Goal: Book appointment/travel/reservation

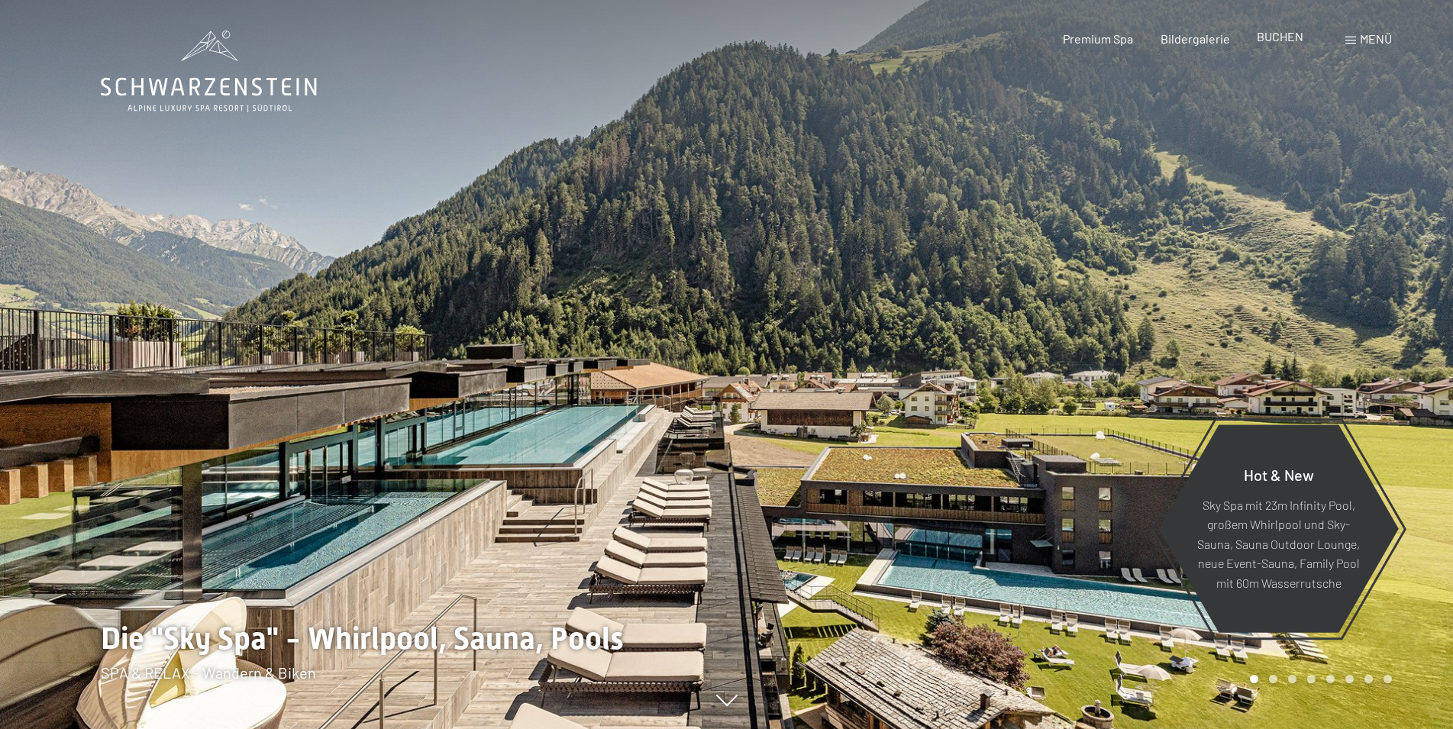
click at [1293, 41] on span "BUCHEN" at bounding box center [1280, 36] width 47 height 15
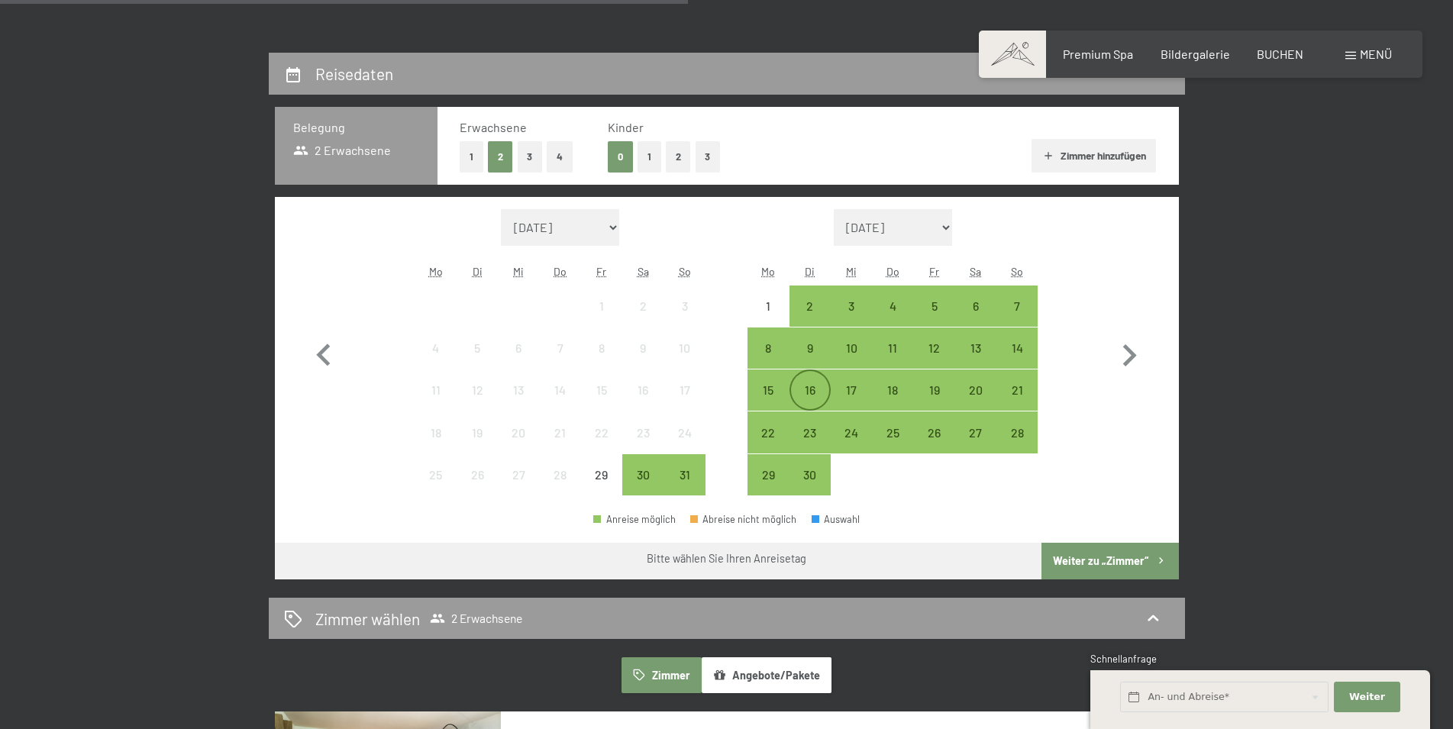
scroll to position [312, 0]
select select "[DATE]"
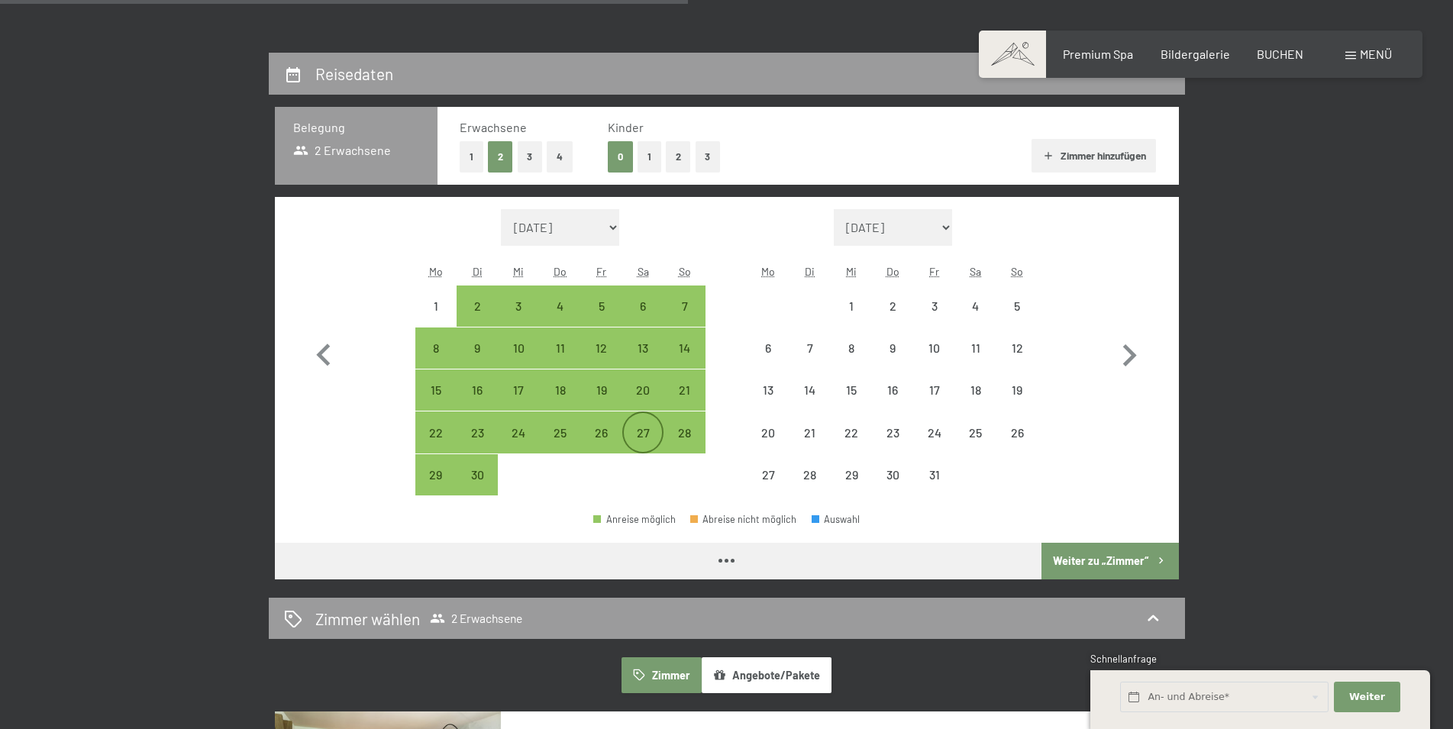
select select "[DATE]"
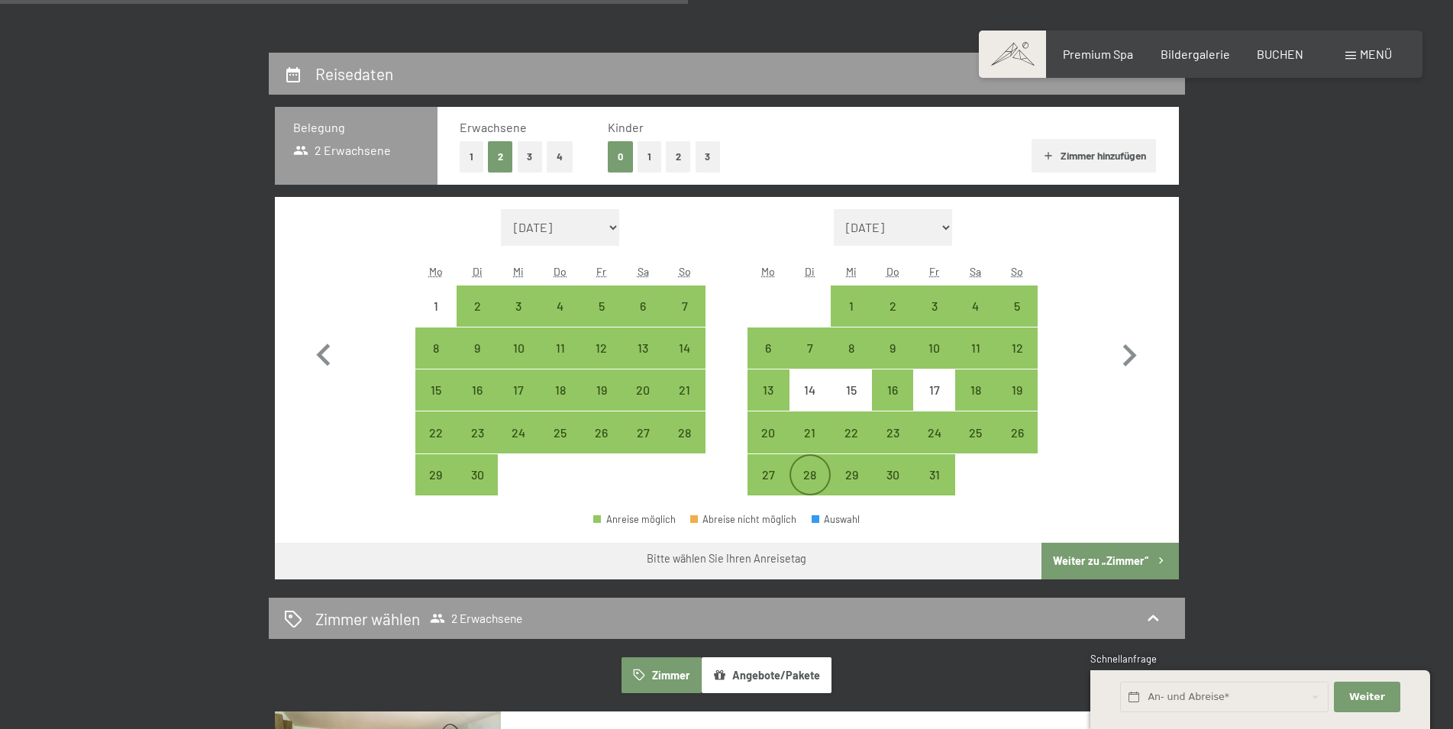
click at [798, 475] on div "28" at bounding box center [810, 488] width 38 height 38
select select "[DATE]"
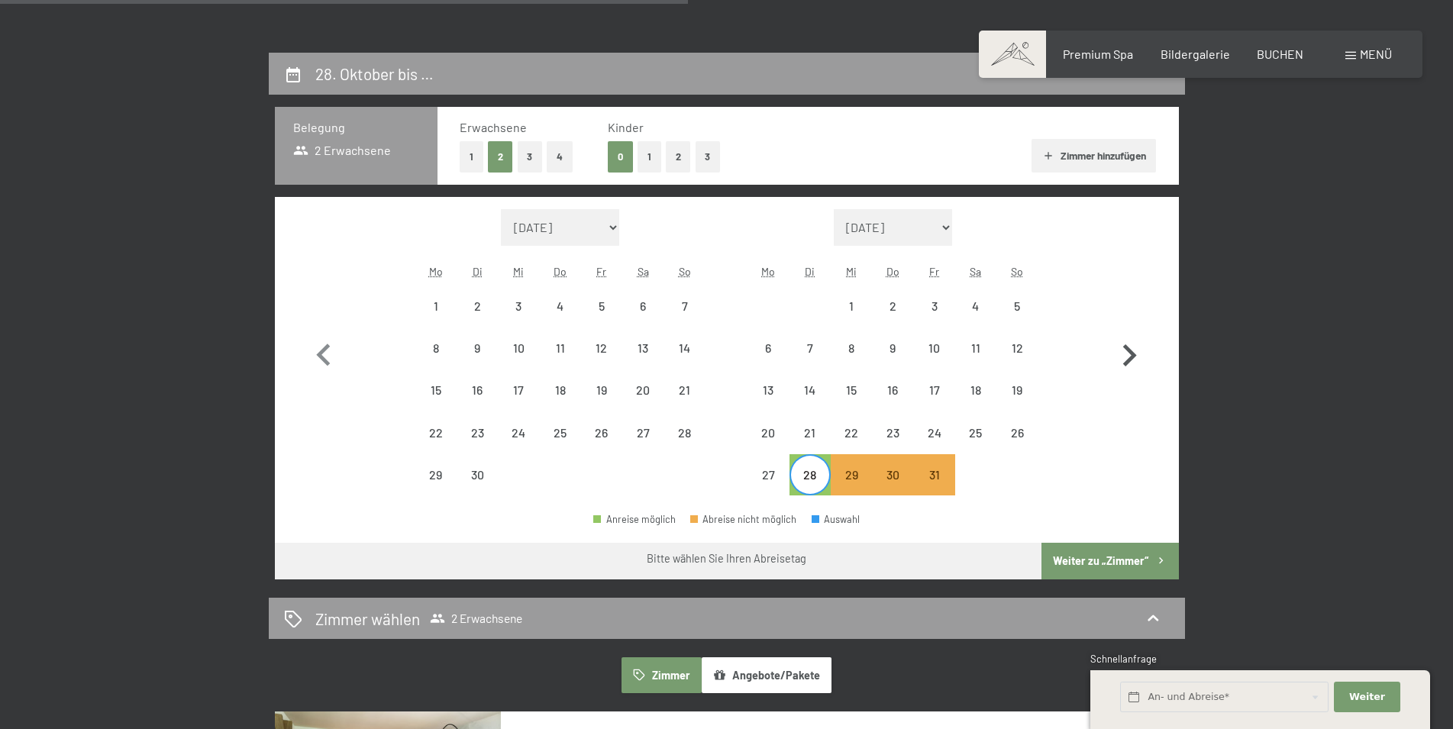
click at [1133, 353] on icon "button" at bounding box center [1130, 355] width 14 height 22
select select "[DATE]"
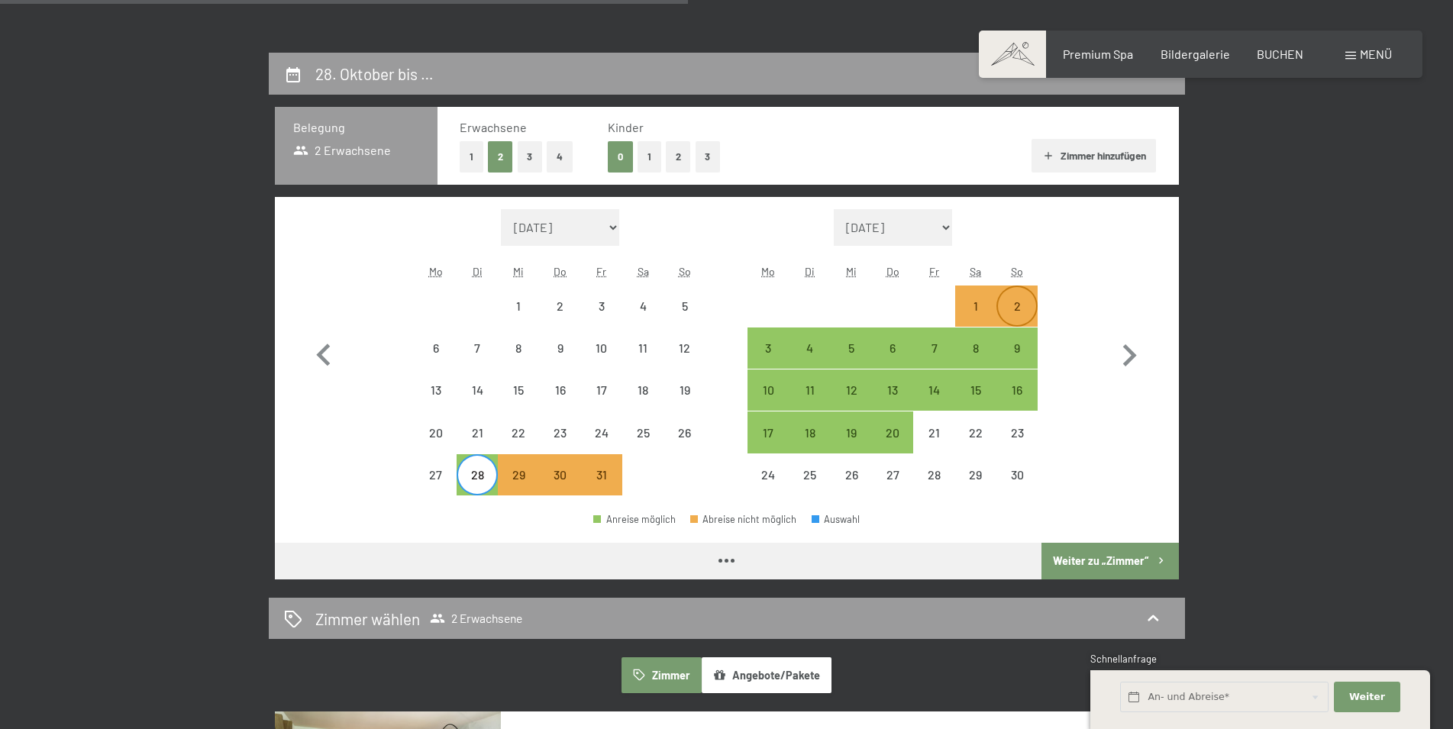
click at [1023, 313] on div "2" at bounding box center [1017, 319] width 38 height 38
select select "[DATE]"
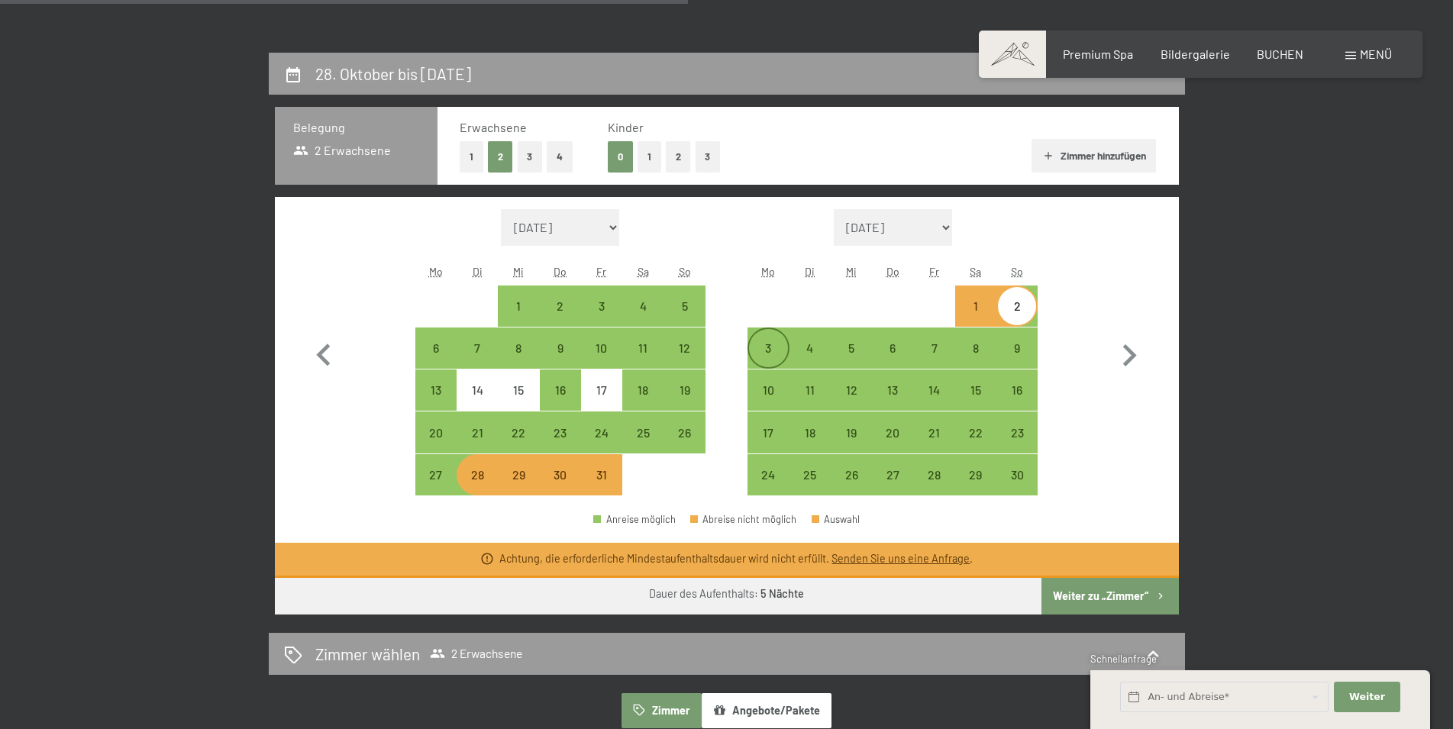
click at [783, 351] on div "3" at bounding box center [768, 361] width 38 height 38
select select "[DATE]"
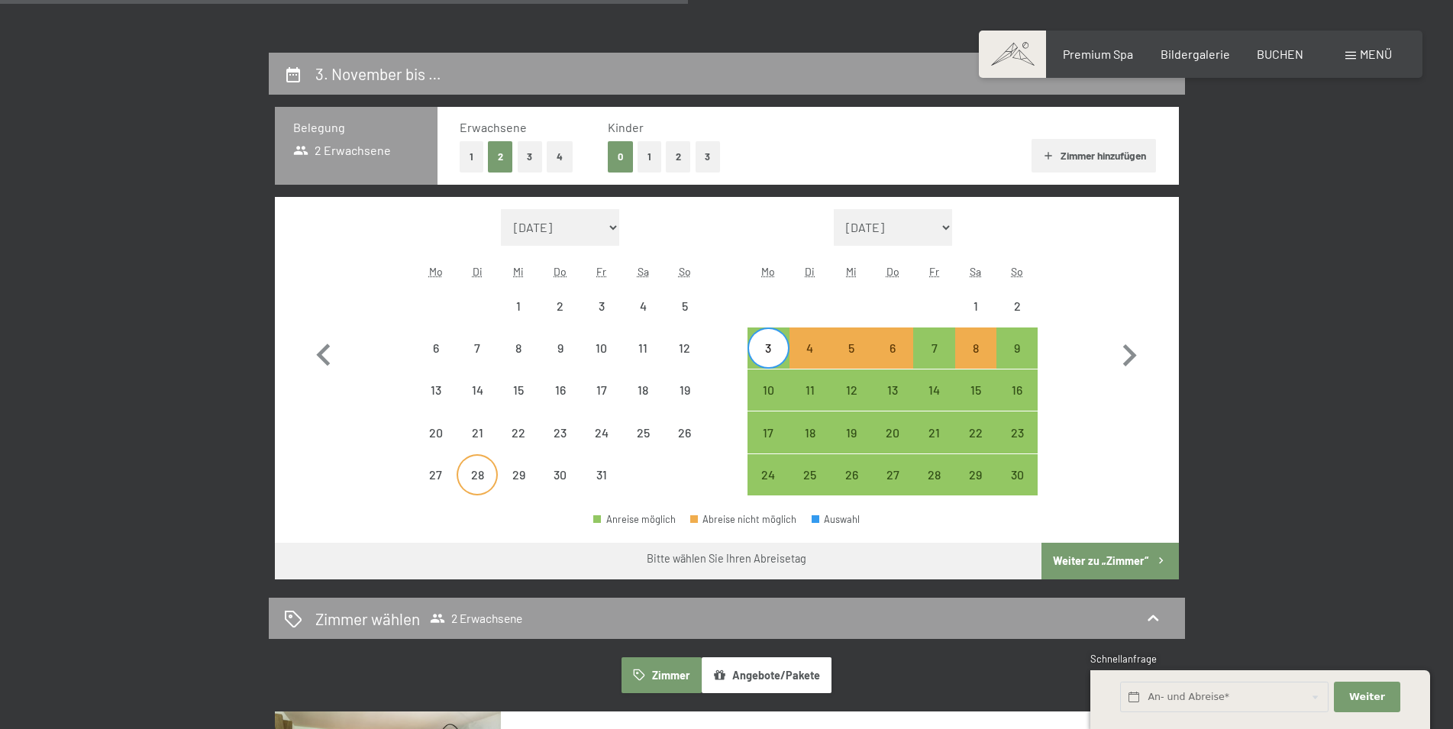
click at [462, 479] on div "28" at bounding box center [477, 488] width 38 height 38
select select "[DATE]"
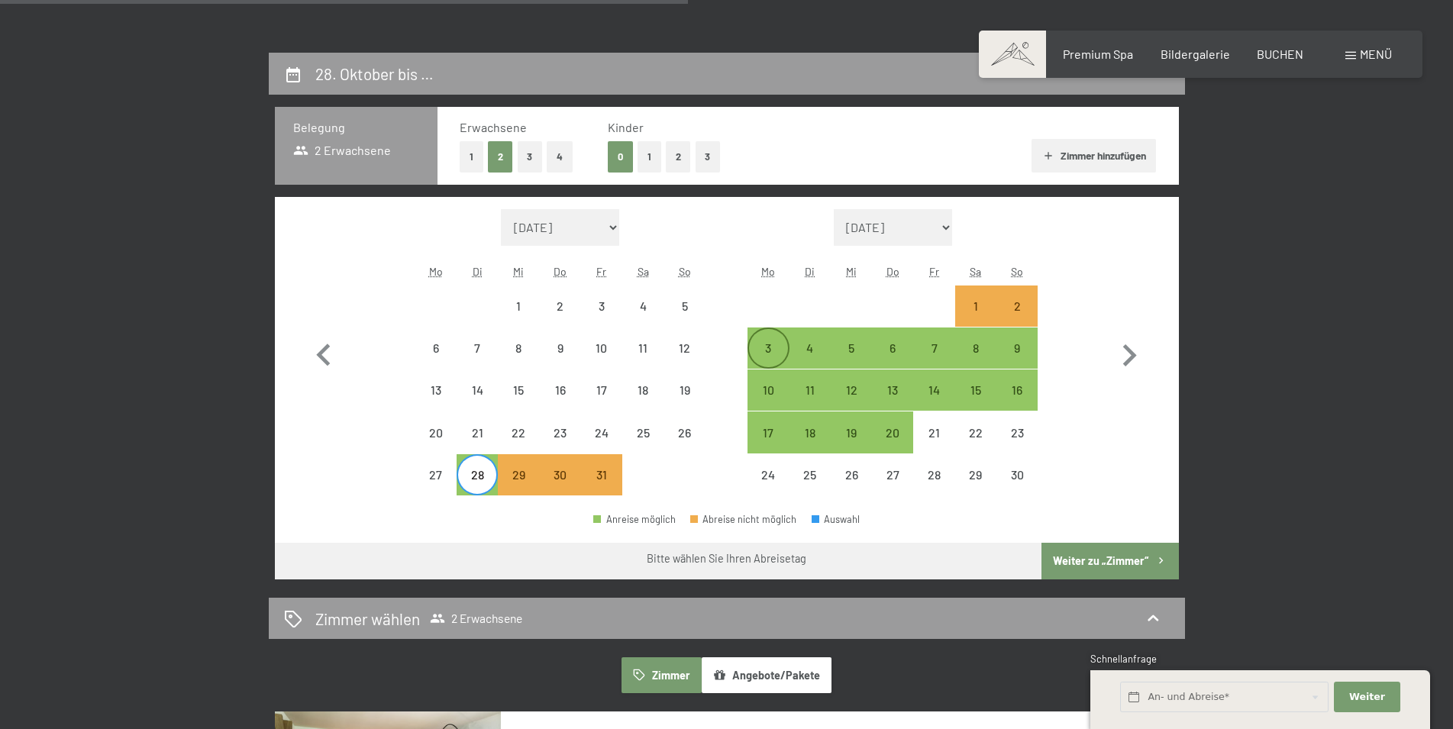
click at [766, 361] on div "3" at bounding box center [768, 361] width 38 height 38
select select "[DATE]"
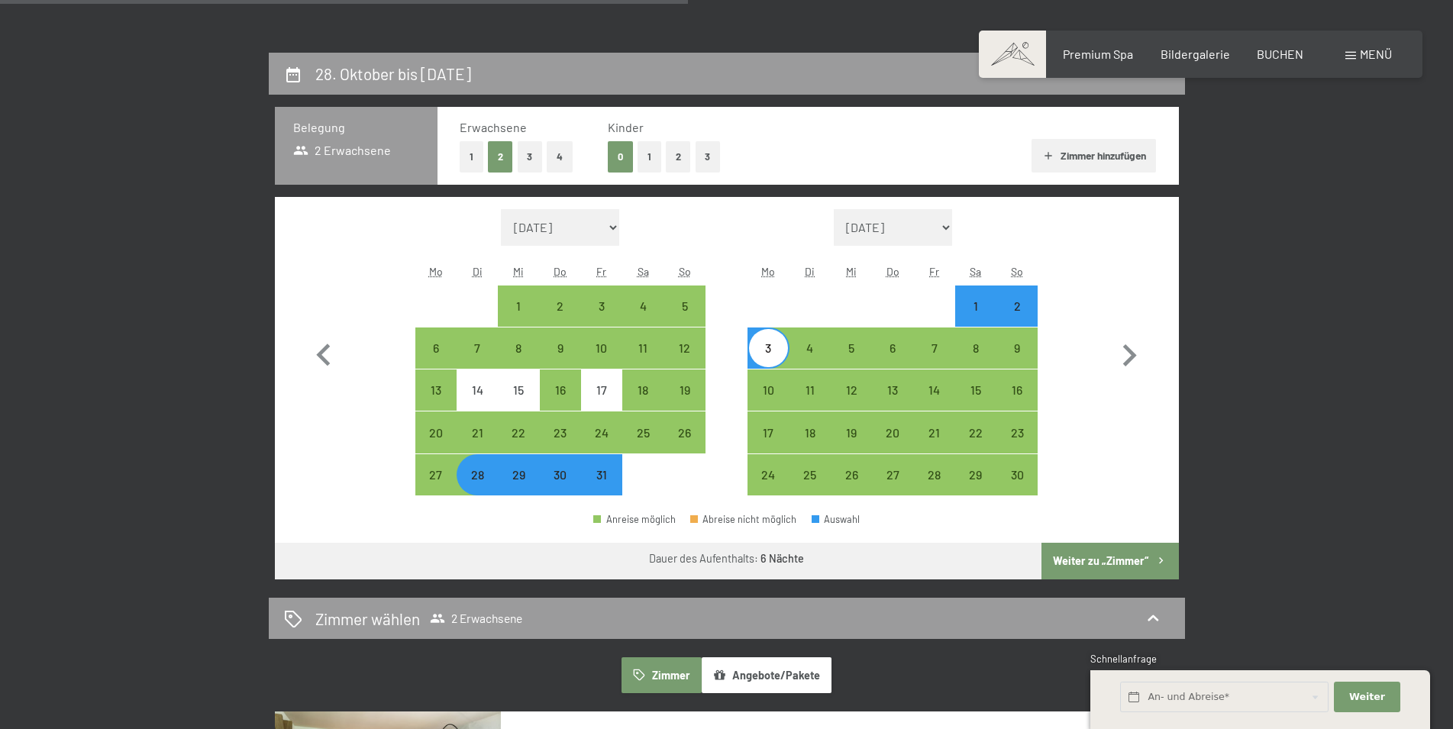
click at [1108, 554] on button "Weiter zu „Zimmer“" at bounding box center [1110, 561] width 137 height 37
select select "[DATE]"
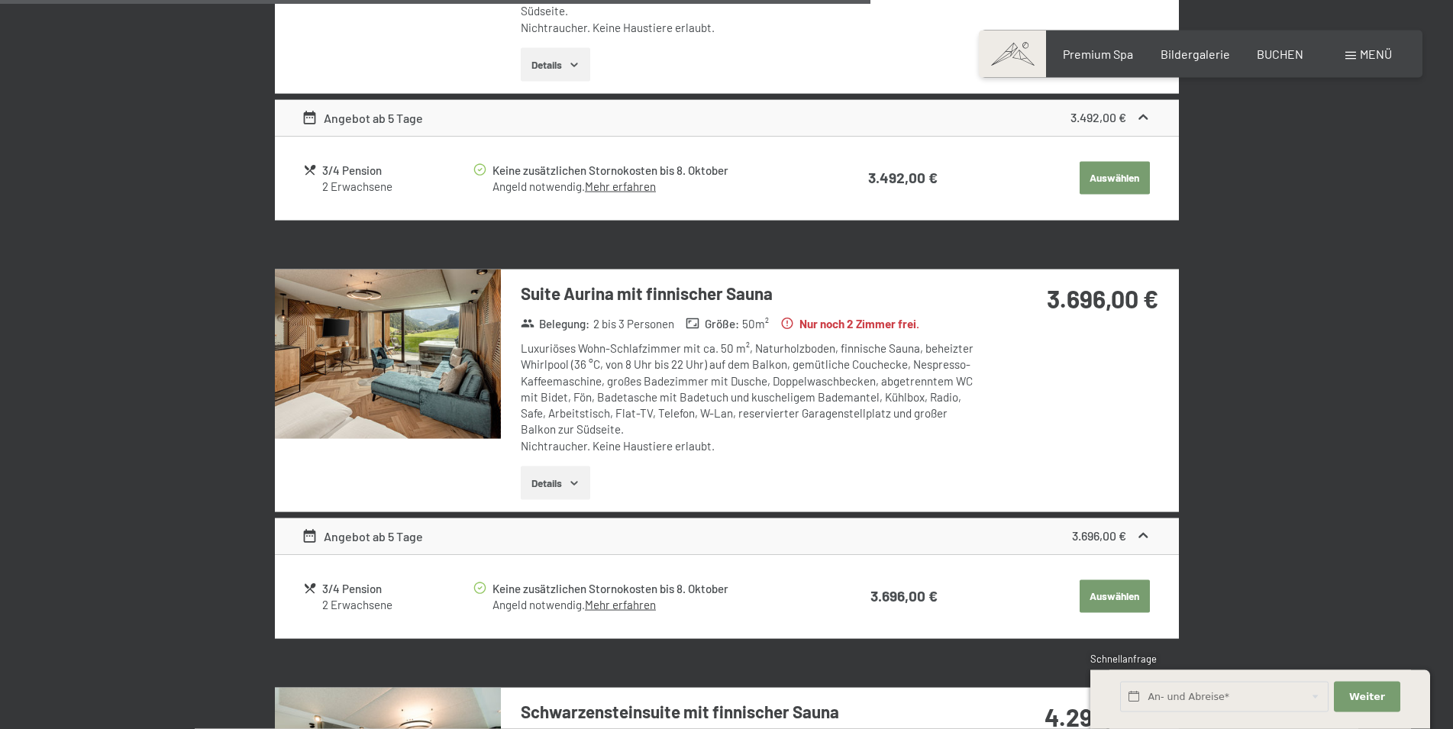
scroll to position [2467, 0]
